Goal: Navigation & Orientation: Find specific page/section

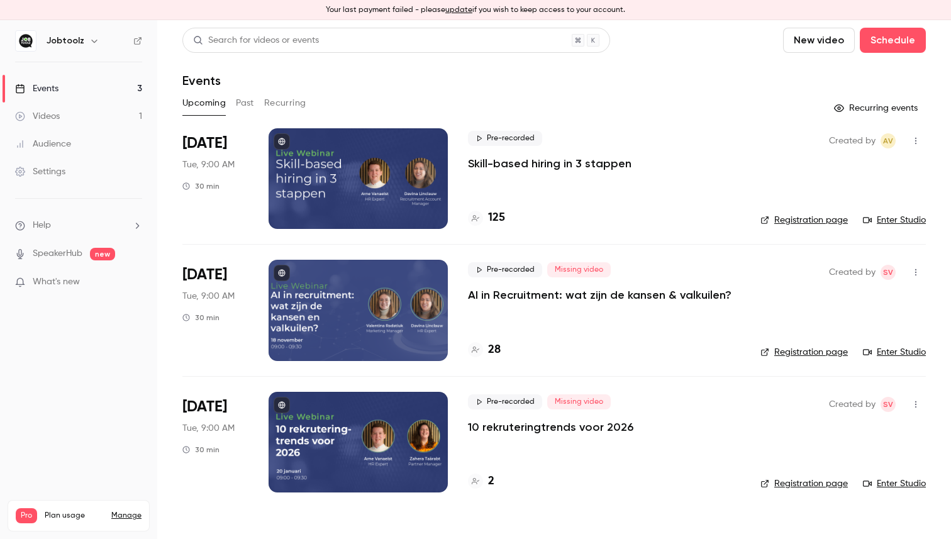
click at [488, 488] on h4 "2" at bounding box center [491, 481] width 6 height 17
